Goal: Find specific page/section: Find specific page/section

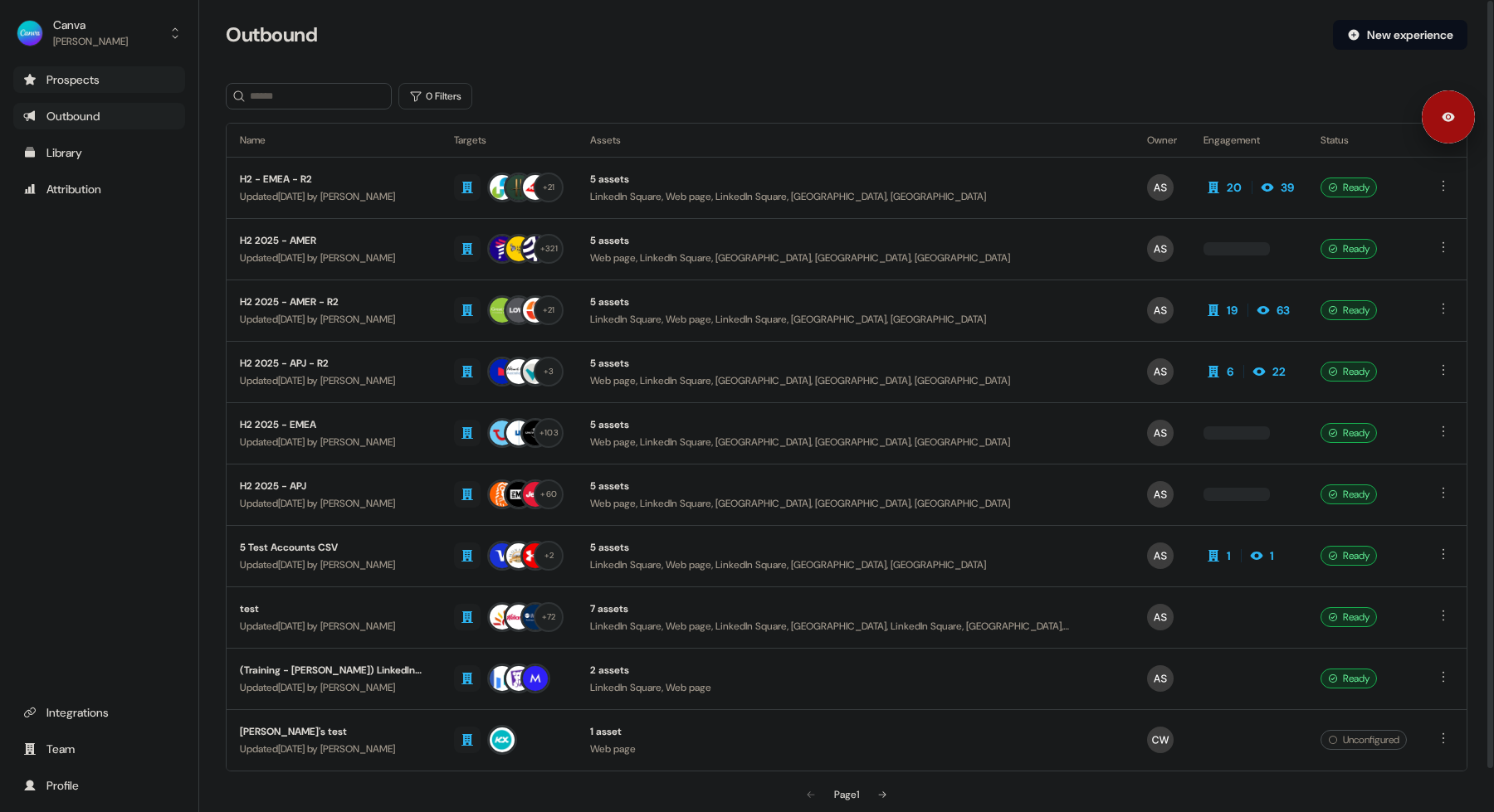
click at [119, 72] on div "Prospects" at bounding box center [99, 80] width 152 height 16
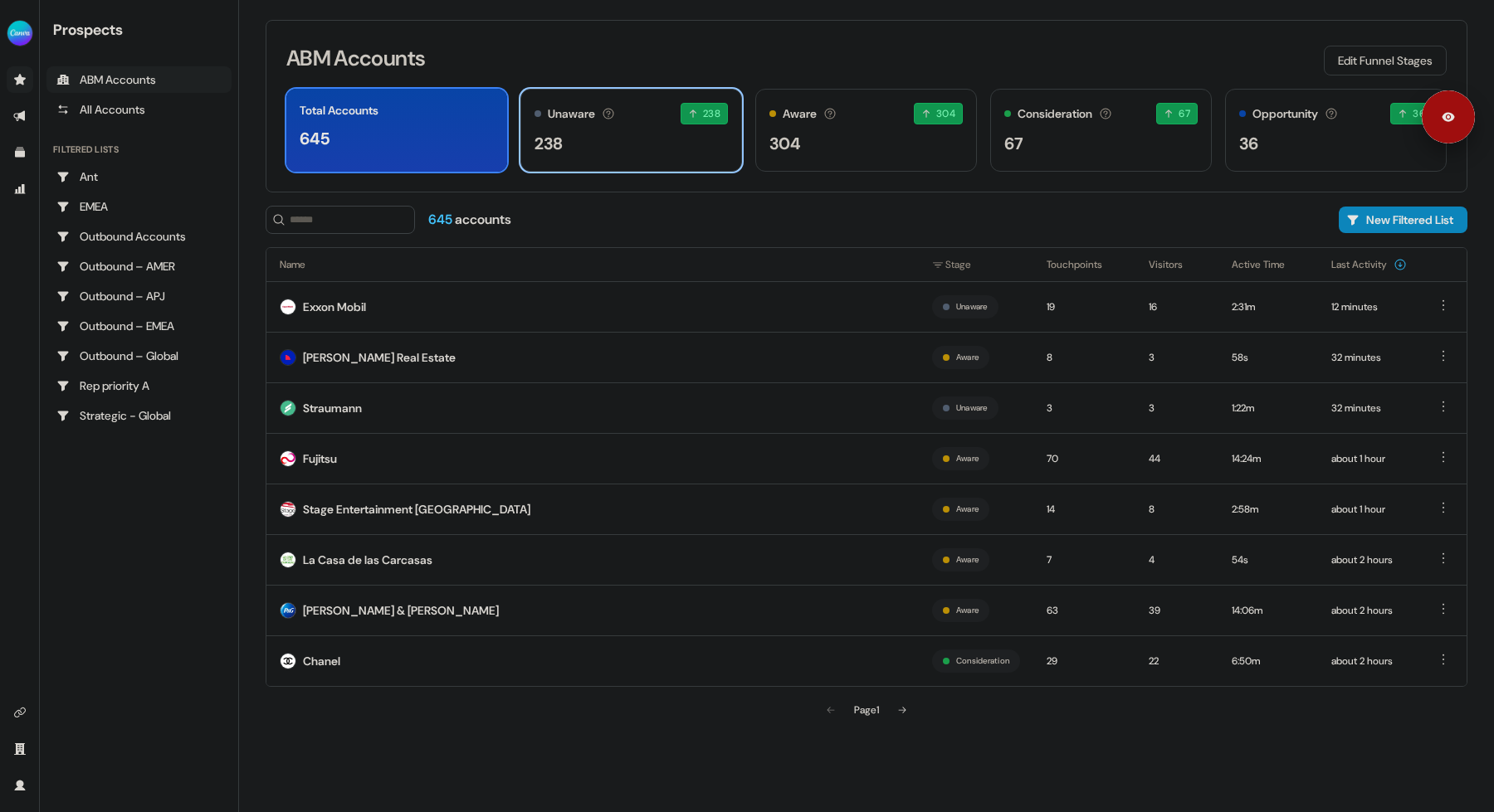
click at [663, 144] on div "238" at bounding box center [631, 143] width 194 height 25
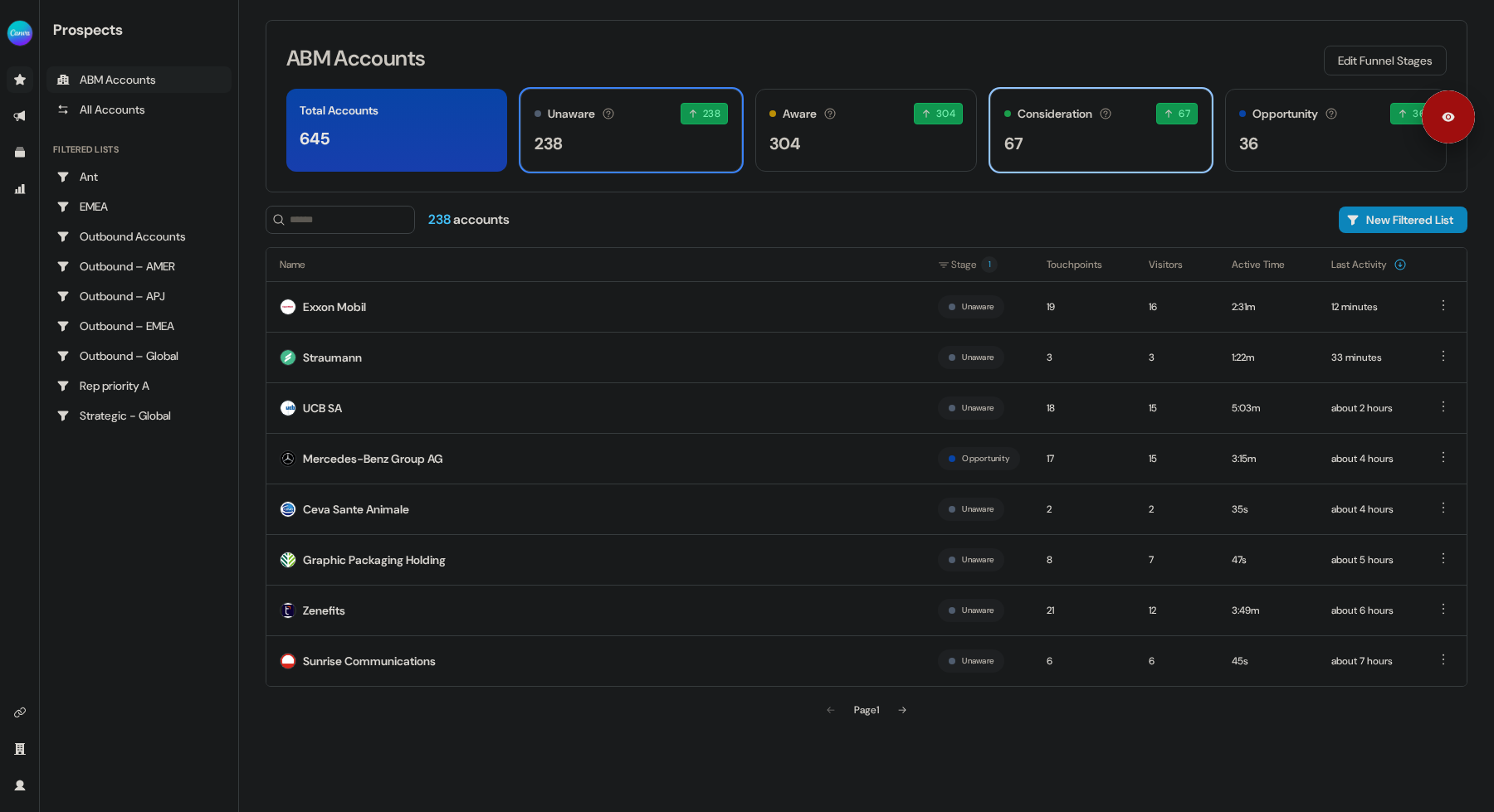
click at [1120, 145] on div "67" at bounding box center [1101, 143] width 194 height 25
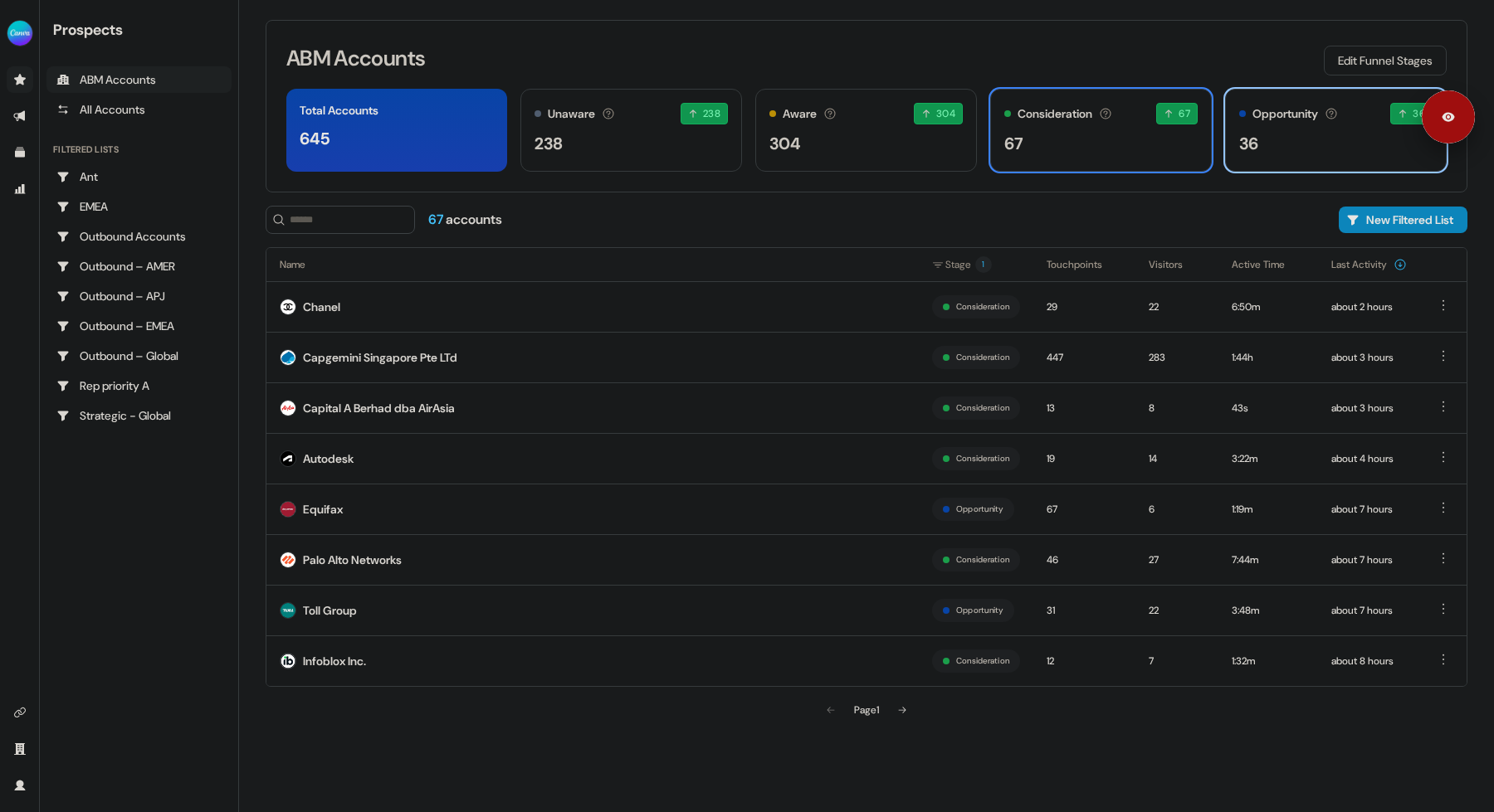
click at [1315, 157] on div "Opportunity Accounts that have an opportunity which hasn't closed yet. 36 36 ac…" at bounding box center [1336, 130] width 222 height 83
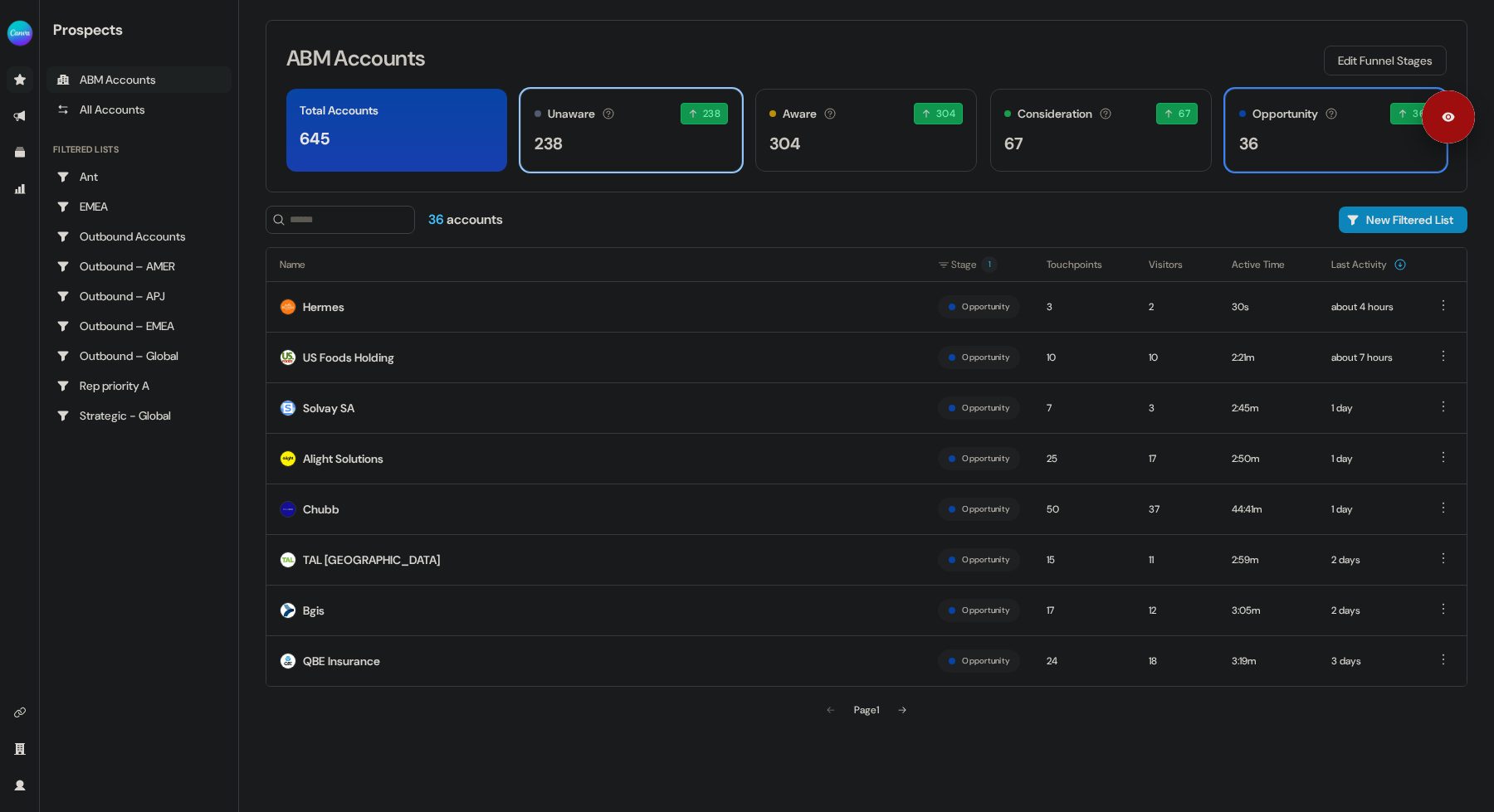
click at [657, 152] on div "238" at bounding box center [631, 143] width 194 height 25
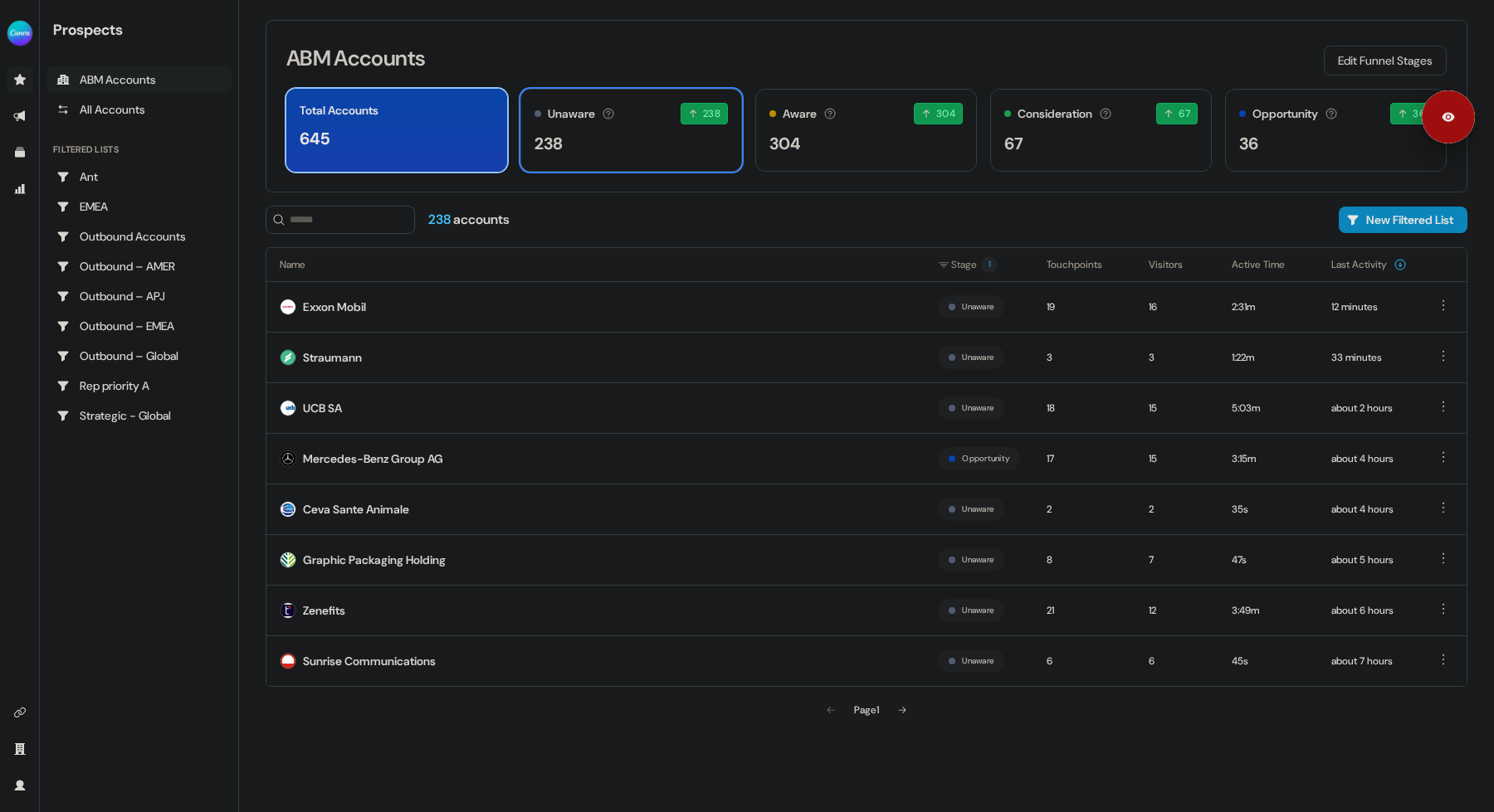
click at [415, 150] on div "645" at bounding box center [397, 138] width 194 height 25
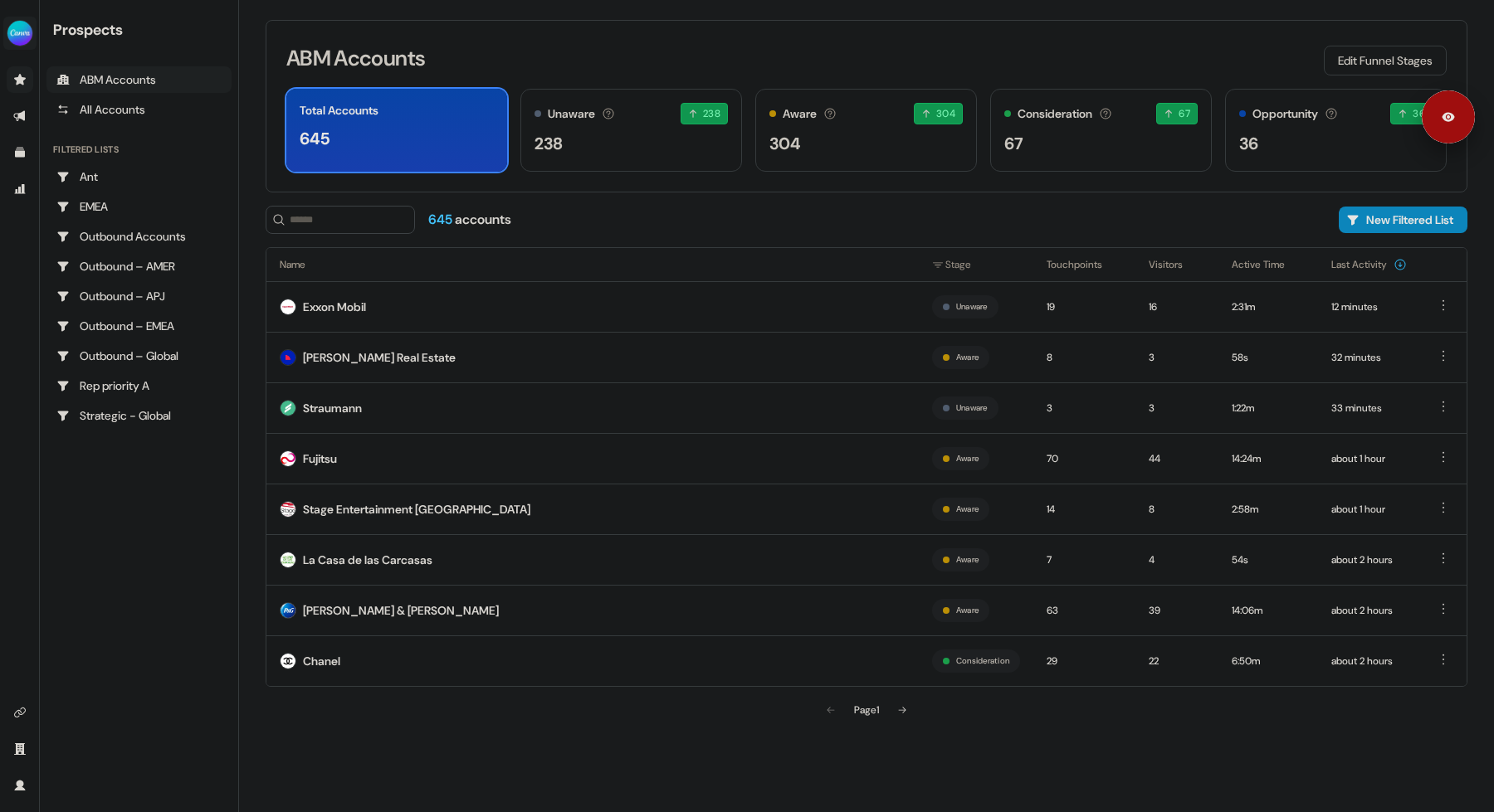
click at [26, 28] on img "side nav menu" at bounding box center [19, 33] width 26 height 26
click at [81, 131] on div "Logout" at bounding box center [85, 137] width 157 height 30
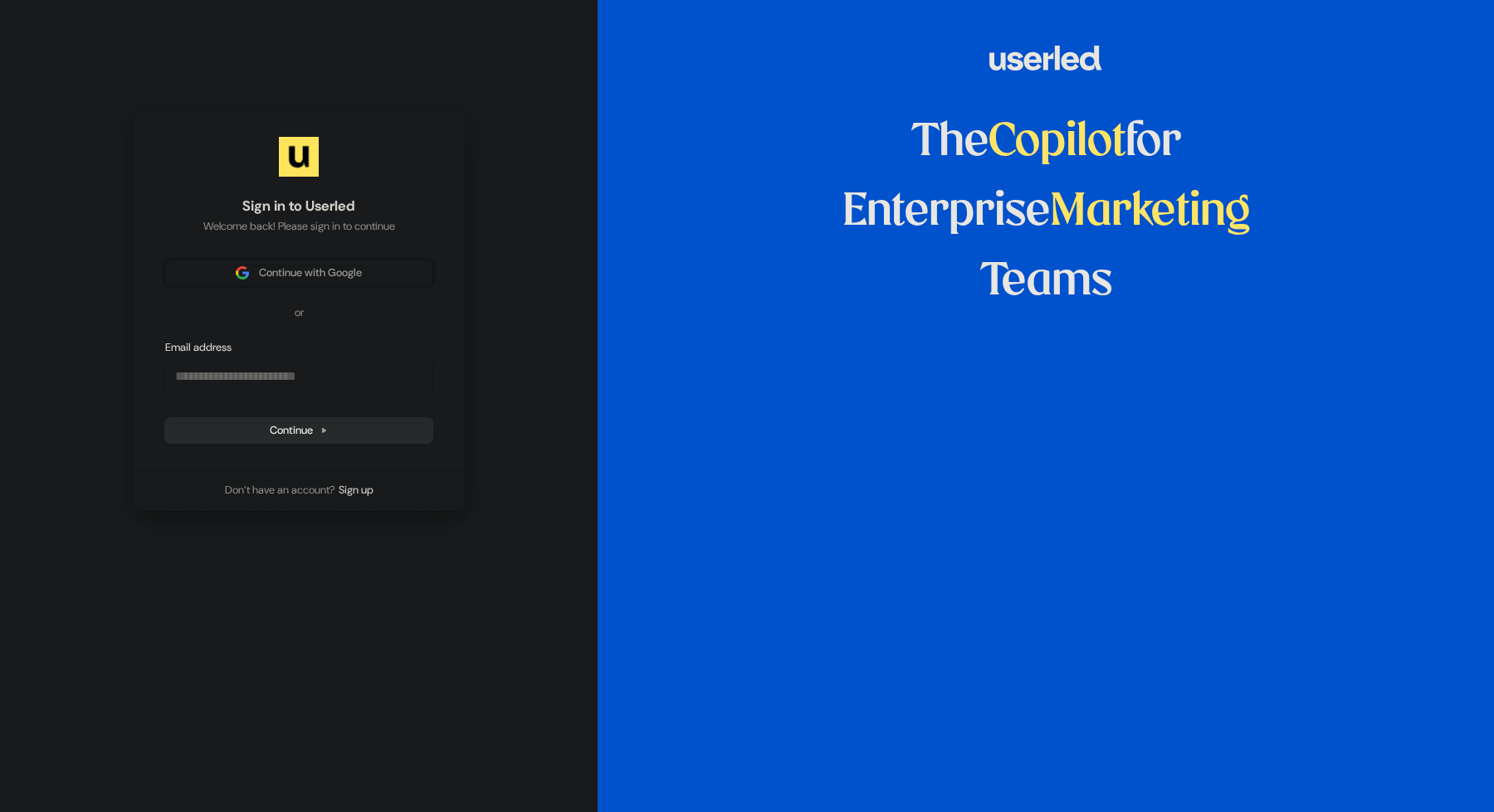
click at [305, 277] on span "Continue with Google" at bounding box center [310, 272] width 103 height 15
